Goal: Participate in discussion

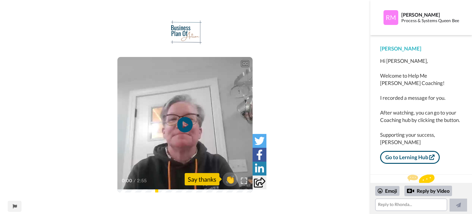
scroll to position [10, 0]
click at [184, 123] on icon "Play/Pause" at bounding box center [185, 124] width 16 height 29
click at [385, 205] on textarea at bounding box center [411, 204] width 72 height 12
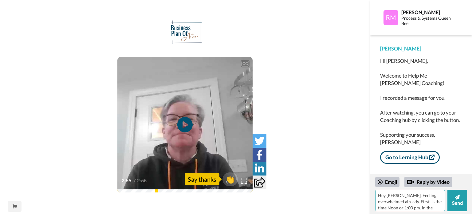
scroll to position [6, 0]
click at [439, 207] on textarea "Hey [PERSON_NAME]. Feeling overwhelmed already. First, is the time Noon or 1:00…" at bounding box center [410, 200] width 70 height 22
click at [457, 199] on icon at bounding box center [457, 197] width 5 height 6
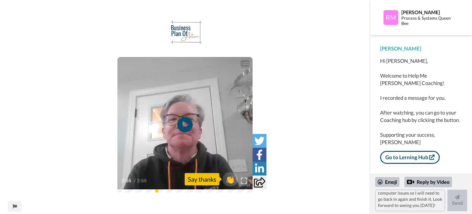
scroll to position [0, 0]
click at [231, 178] on span "👏" at bounding box center [230, 179] width 19 height 12
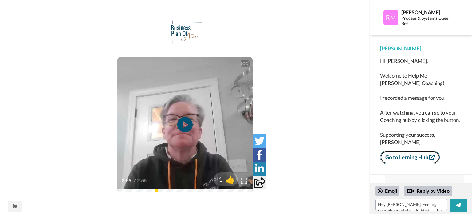
click at [399, 157] on link "Go to Lerning Hub" at bounding box center [410, 157] width 60 height 13
click at [391, 206] on textarea "👏" at bounding box center [411, 204] width 72 height 12
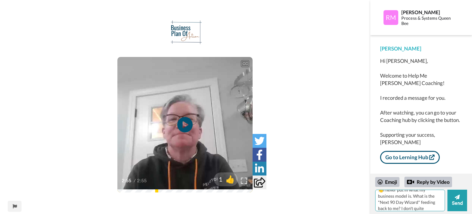
scroll to position [12, 0]
type textarea "👏I never put in what my business model is. What is the "Next 90 Day Wizard" fee…"
click at [457, 199] on icon at bounding box center [457, 197] width 5 height 6
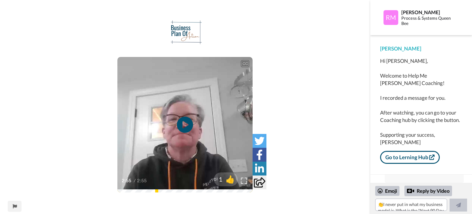
click at [185, 123] on icon "Play/Pause" at bounding box center [185, 124] width 16 height 29
drag, startPoint x: 122, startPoint y: 189, endPoint x: 198, endPoint y: 192, distance: 76.3
click at [198, 192] on div "CC Play/Pause I am so excited to have you join us with Help Me [PERSON_NAME] Li…" at bounding box center [185, 110] width 370 height 181
click at [176, 174] on div "I am so excited to have you join us with Help Me [PERSON_NAME] Live." at bounding box center [184, 168] width 135 height 15
click at [186, 122] on icon at bounding box center [185, 125] width 16 height 16
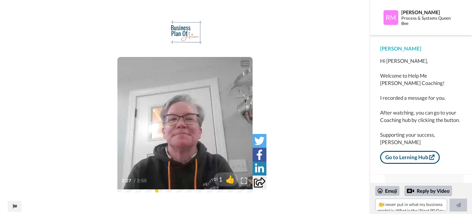
click at [181, 121] on icon at bounding box center [185, 125] width 16 height 16
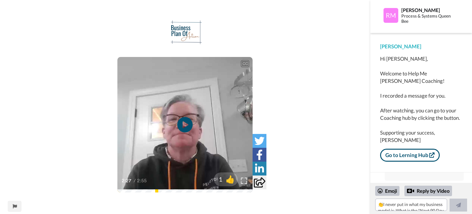
scroll to position [3, 0]
